Goal: Use online tool/utility: Utilize a website feature to perform a specific function

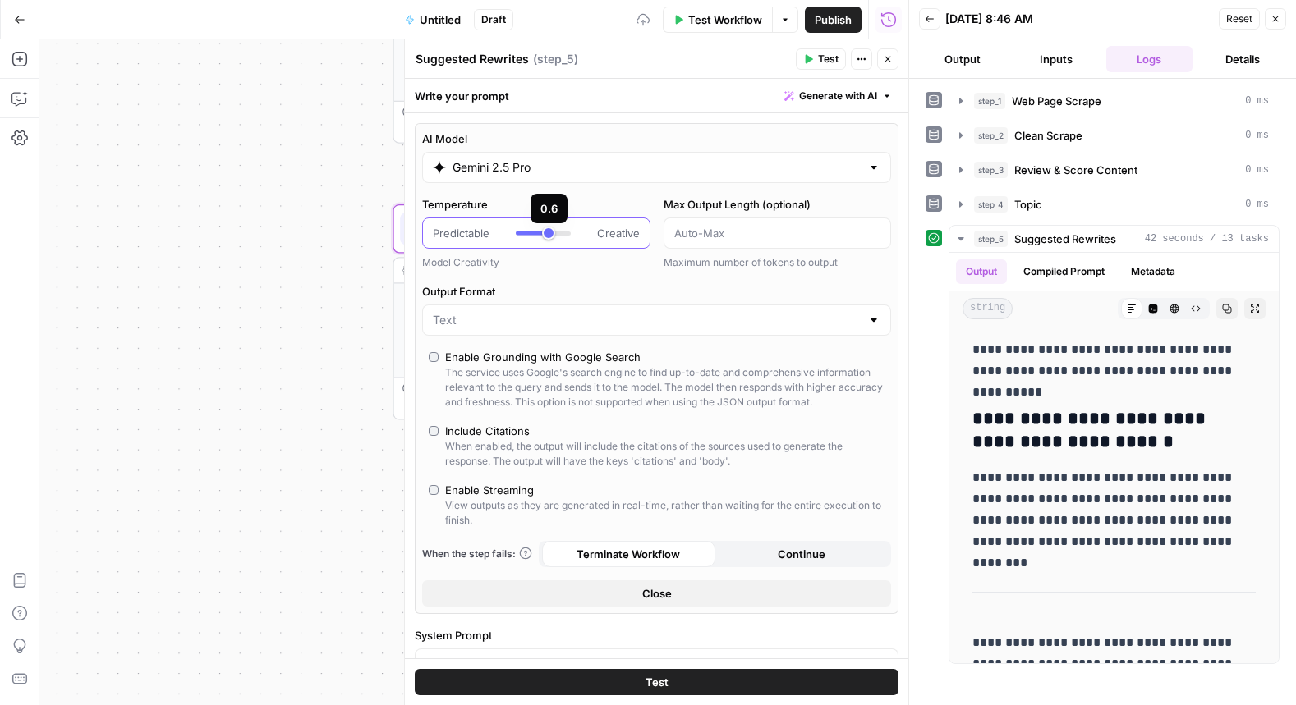
type input "***"
click at [553, 232] on div at bounding box center [535, 234] width 39 height 4
click at [742, 20] on span "Test Workflow" at bounding box center [725, 19] width 74 height 16
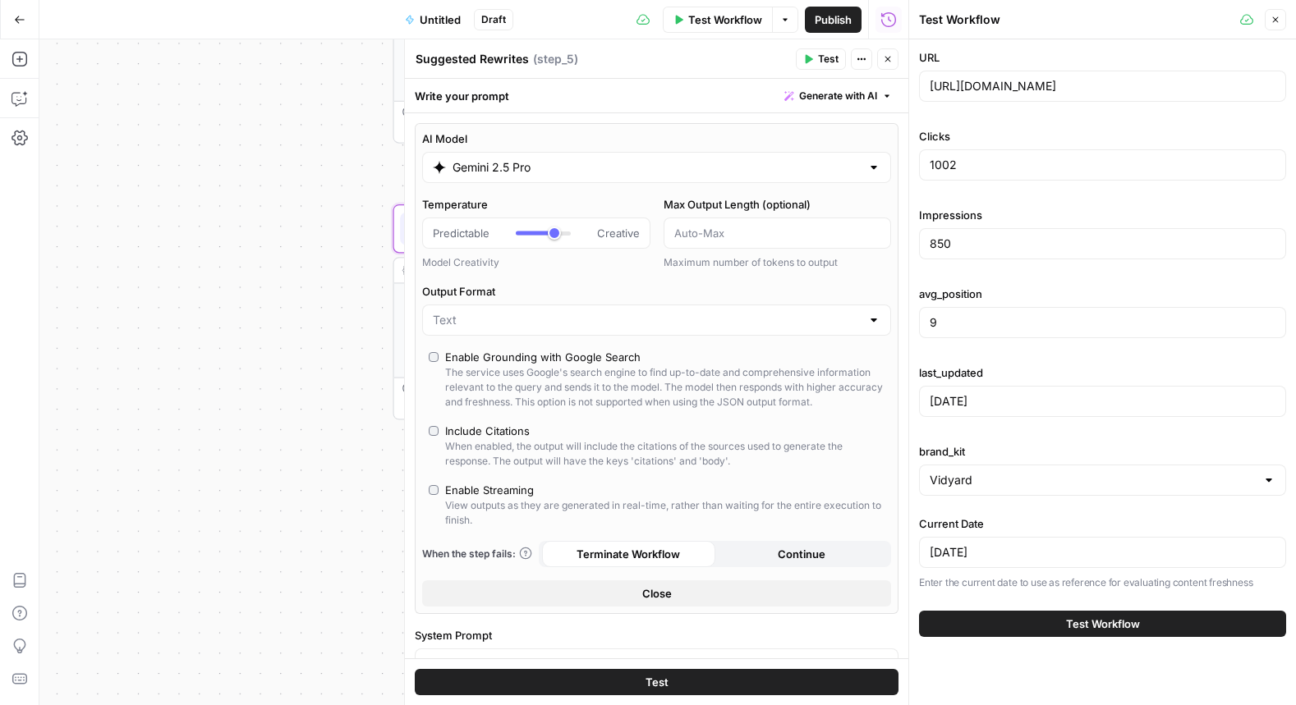
click at [1109, 633] on button "Test Workflow" at bounding box center [1102, 624] width 367 height 26
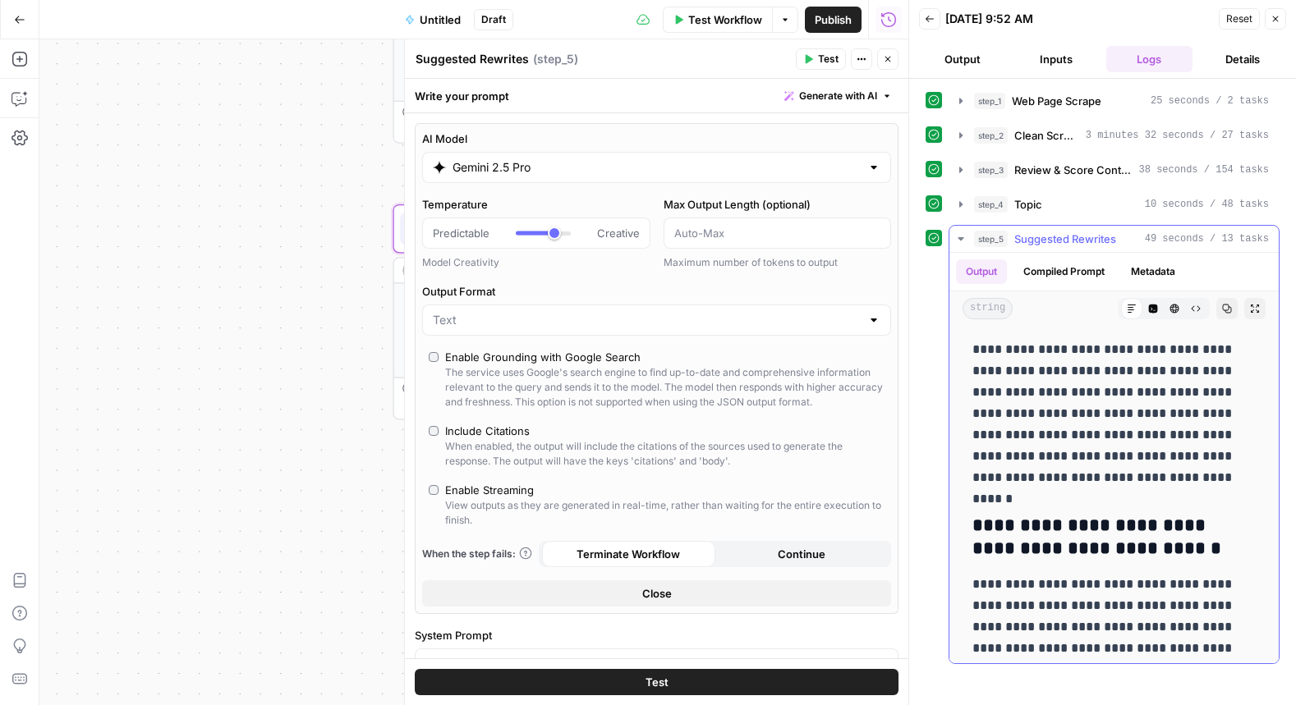
click at [1058, 281] on button "Compiled Prompt" at bounding box center [1063, 271] width 101 height 25
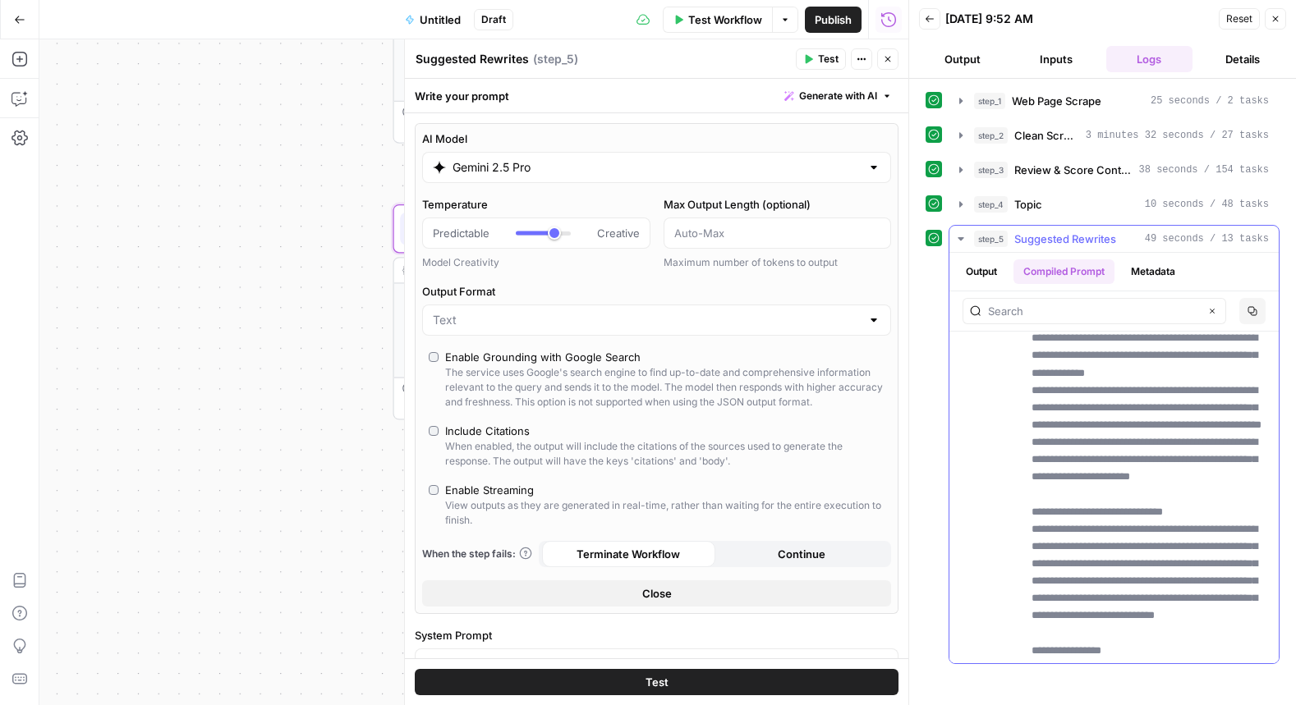
click at [976, 269] on button "Output" at bounding box center [981, 271] width 51 height 25
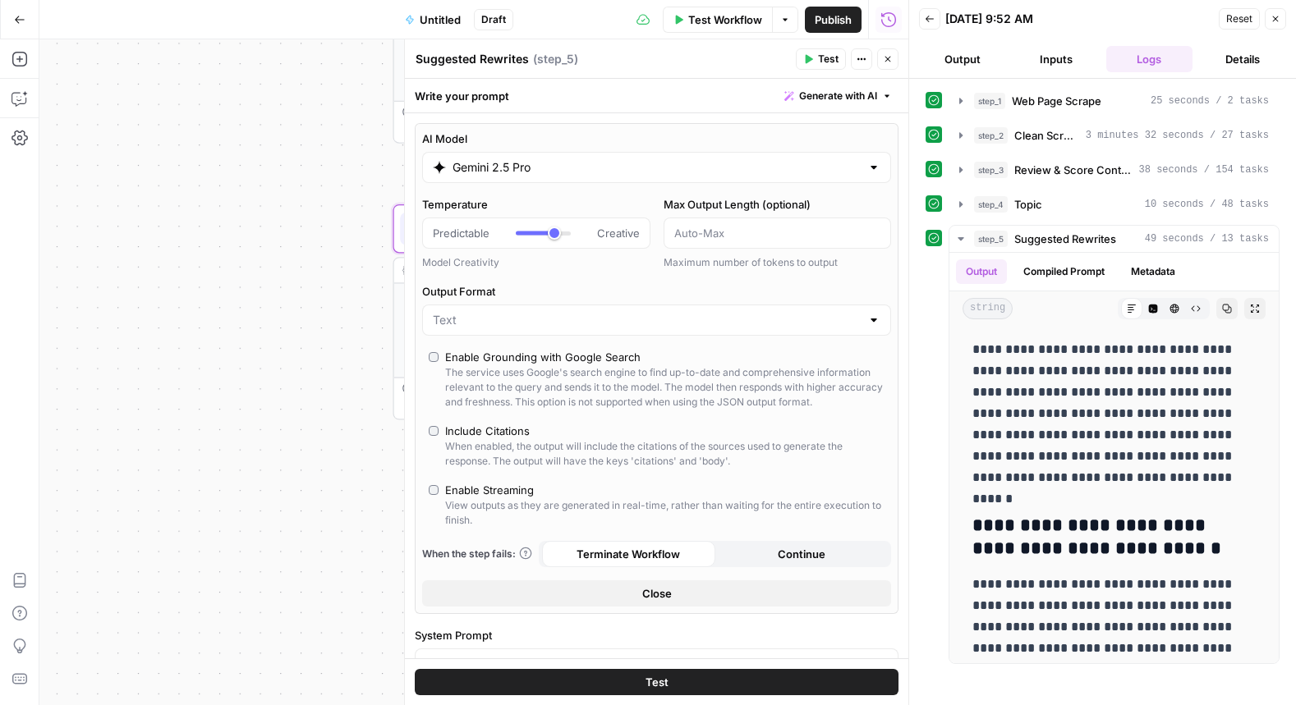
click at [510, 170] on input "Gemini 2.5 Pro" at bounding box center [656, 167] width 408 height 16
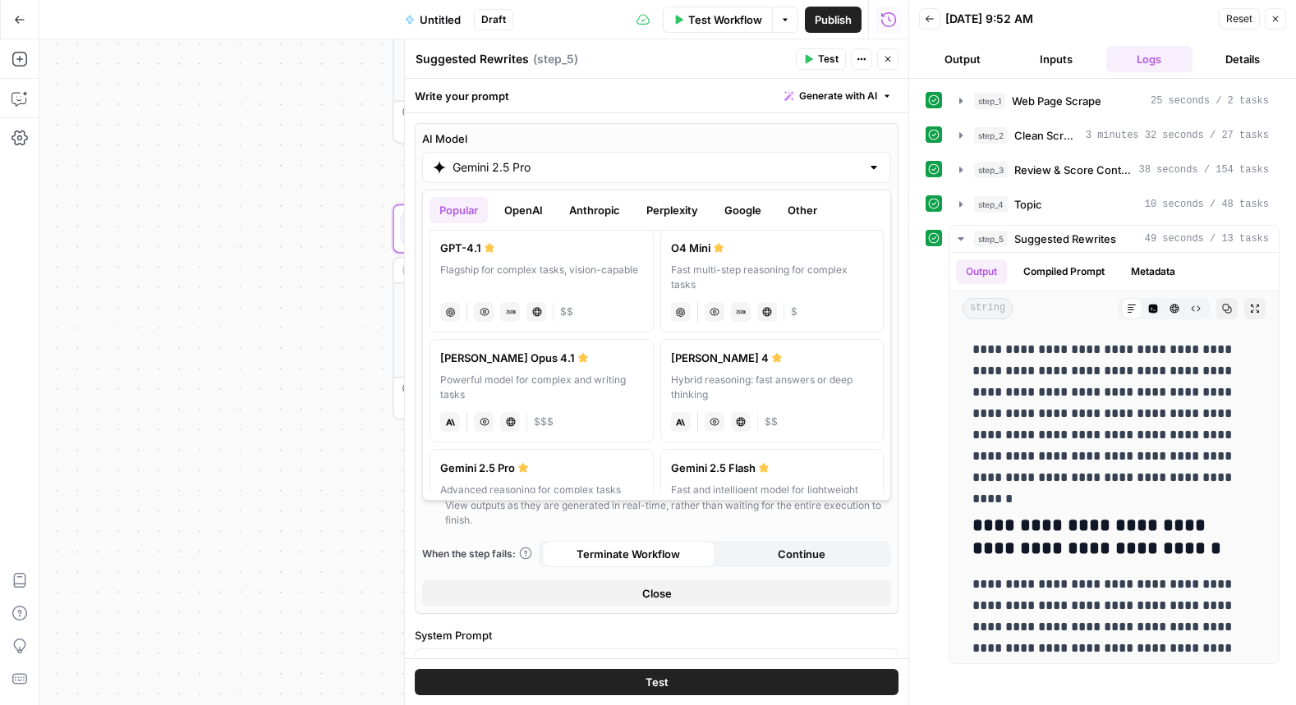
scroll to position [164, 0]
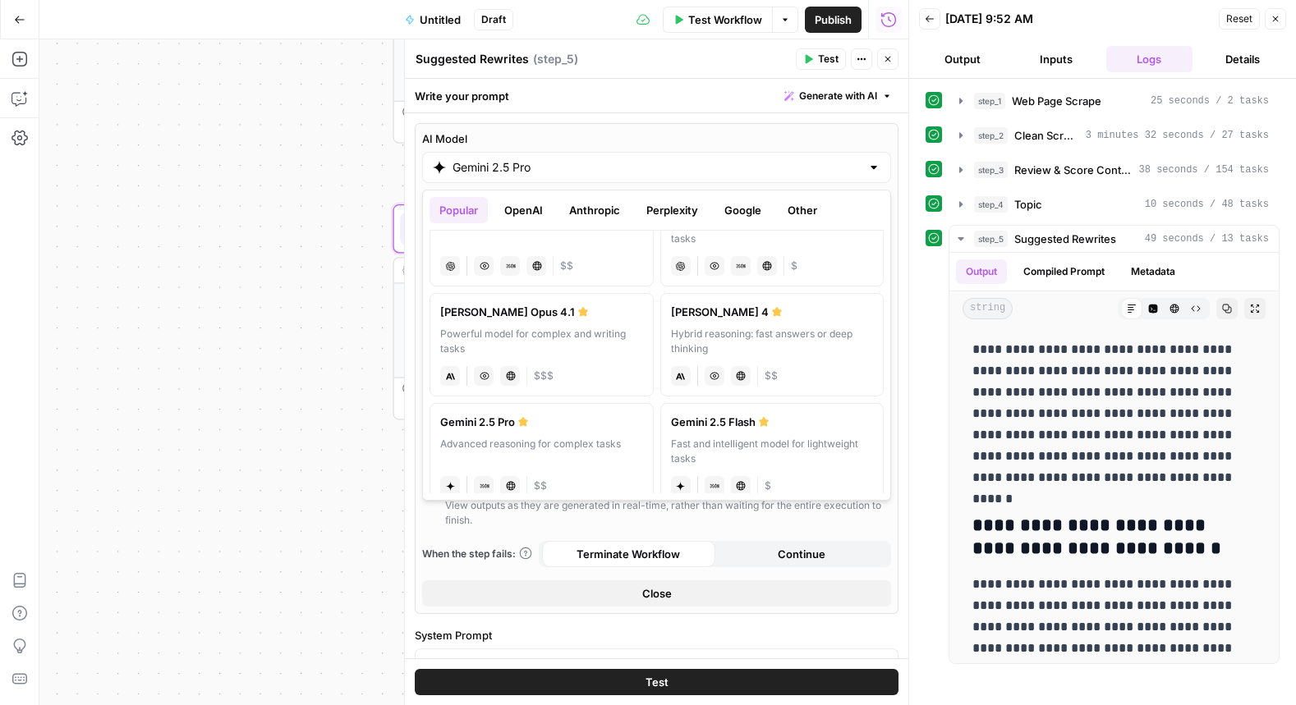
click at [585, 320] on label "[PERSON_NAME] Opus 4.1 Powerful model for complex and writing tasks anthropic V…" at bounding box center [541, 344] width 224 height 103
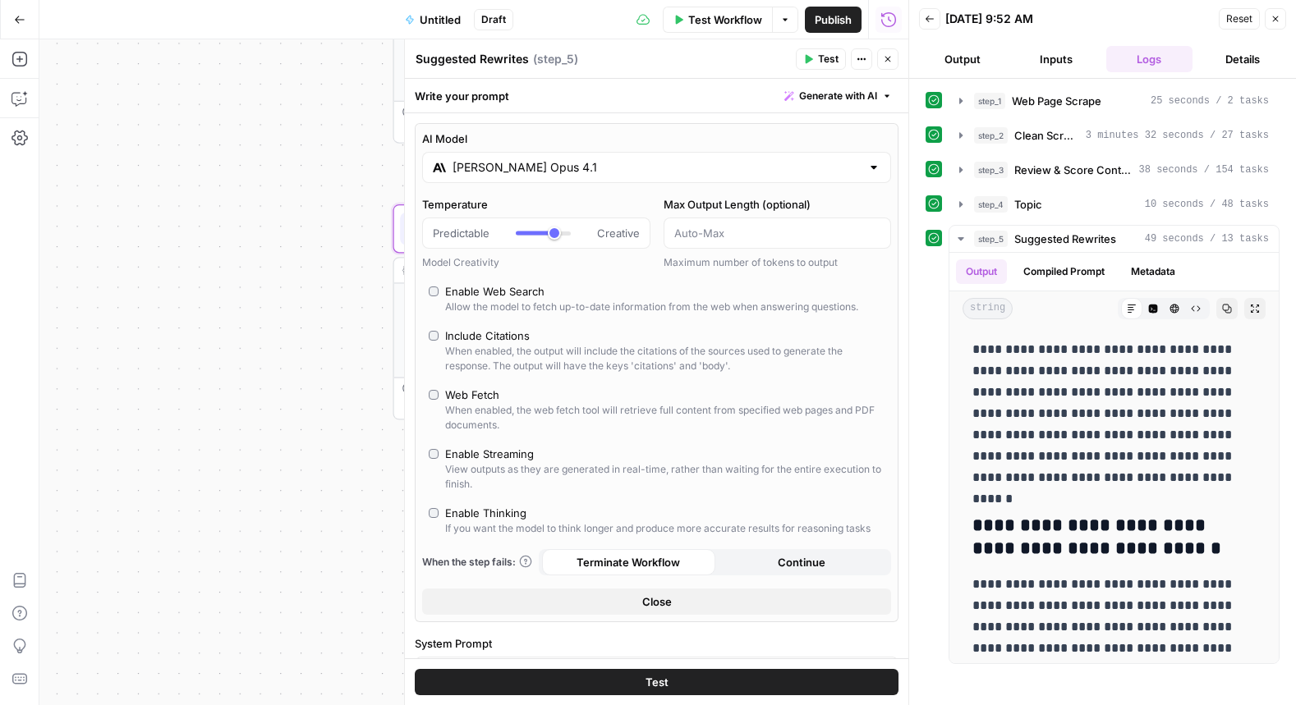
click at [550, 172] on input "[PERSON_NAME] Opus 4.1" at bounding box center [656, 167] width 408 height 16
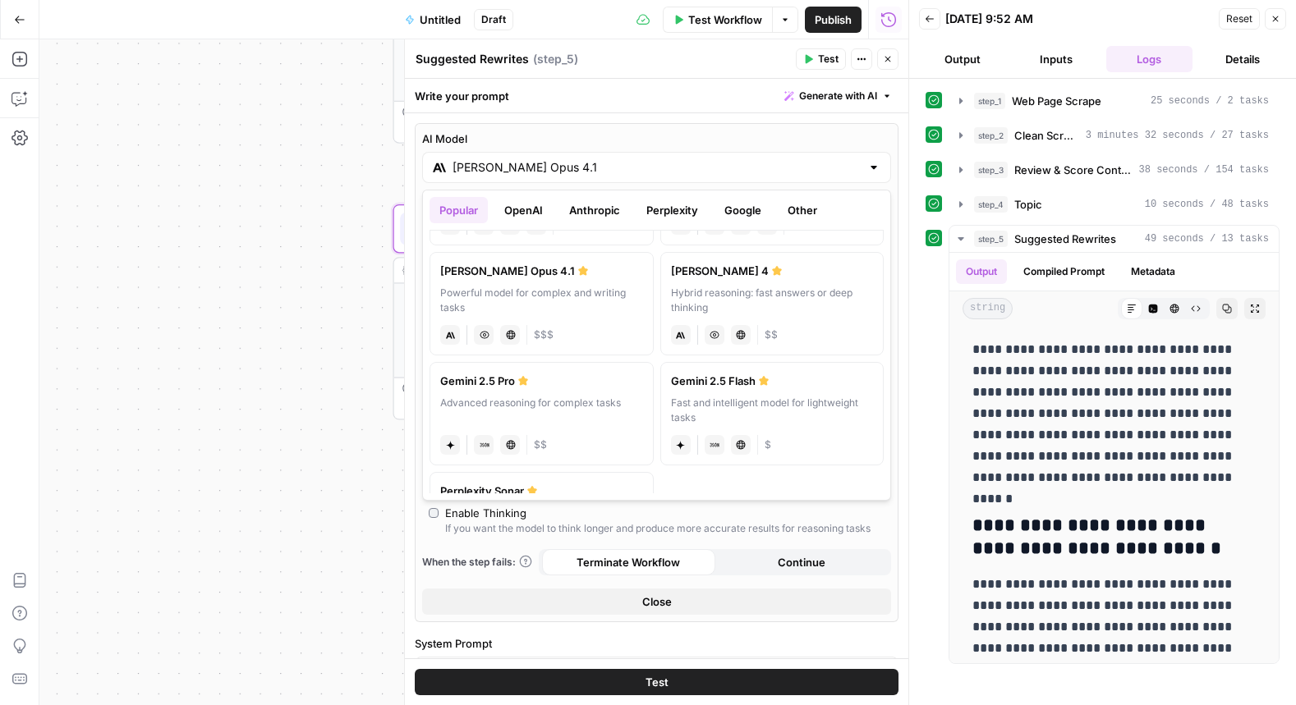
scroll to position [207, 0]
click at [782, 304] on div "Hybrid reasoning: fast answers or deep thinking" at bounding box center [772, 299] width 203 height 30
type input "[PERSON_NAME] 4"
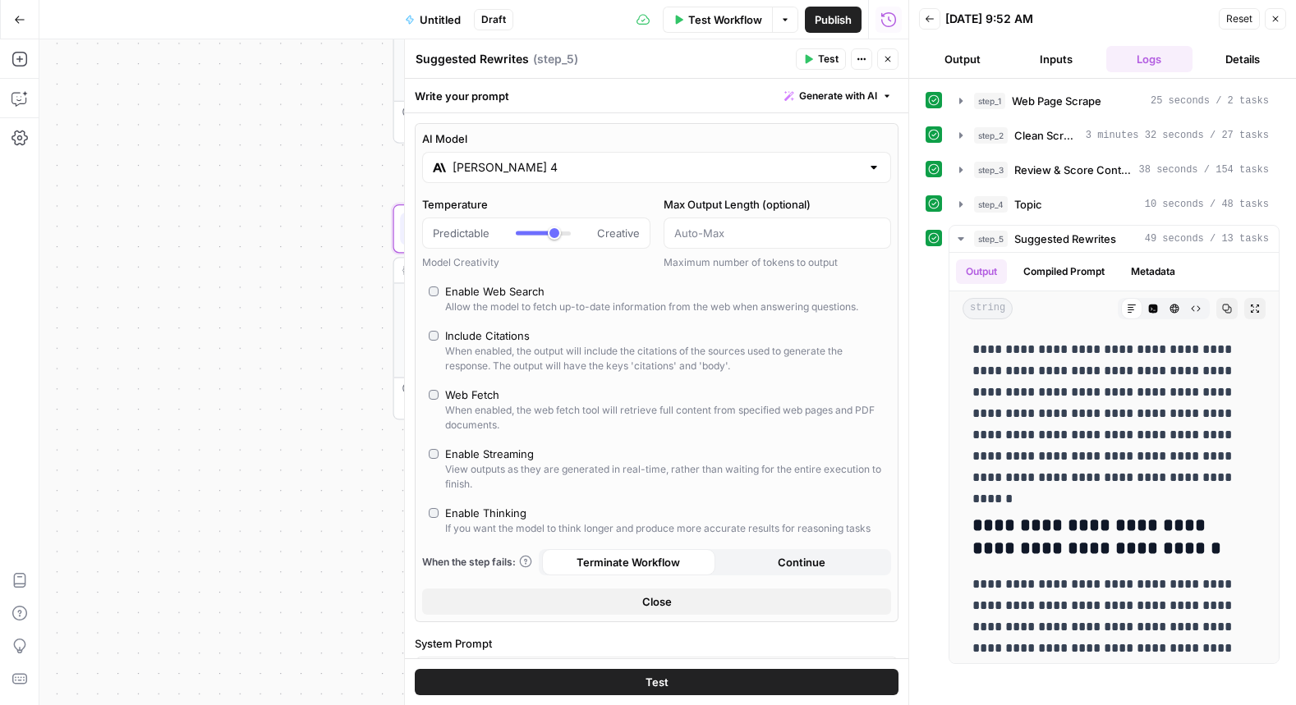
click at [742, 682] on button "Test" at bounding box center [657, 682] width 484 height 26
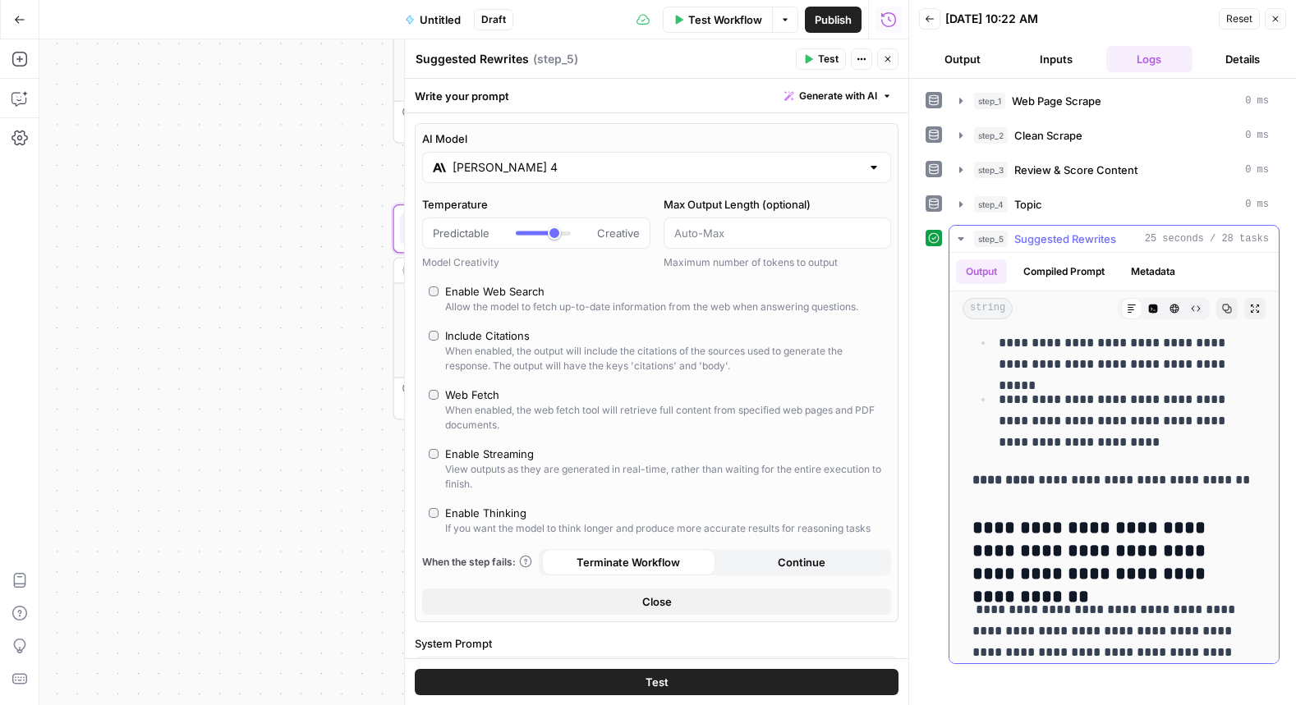
scroll to position [287, 0]
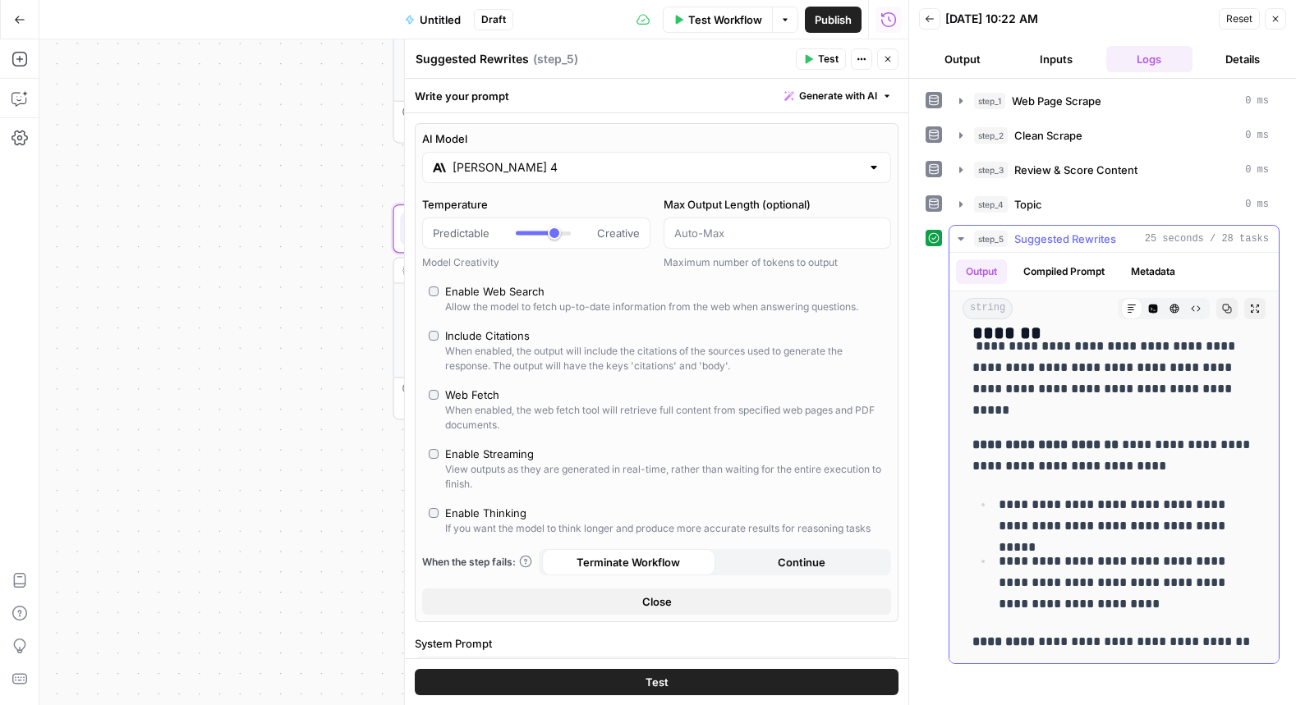
click at [1230, 310] on icon "button" at bounding box center [1227, 309] width 10 height 10
